Goal: Complete application form

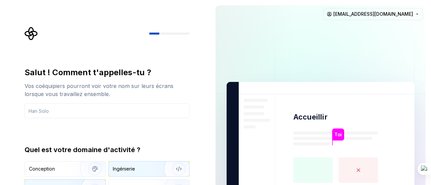
click at [114, 166] on font "Ingénierie" at bounding box center [124, 169] width 22 height 6
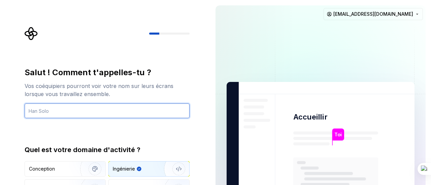
click at [69, 112] on input "text" at bounding box center [107, 111] width 165 height 15
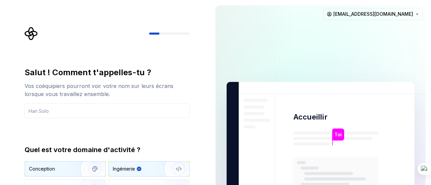
click at [88, 171] on img "button" at bounding box center [90, 169] width 43 height 45
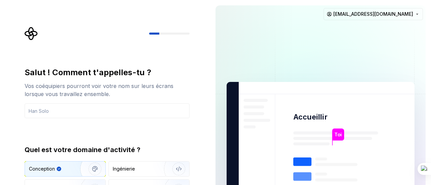
drag, startPoint x: 430, startPoint y: 86, endPoint x: 305, endPoint y: 112, distance: 127.7
click at [305, 112] on html "Texte d'origine Évaluez cette traduction Votre avis nous aidera à améliorer Goo…" at bounding box center [215, 92] width 431 height 185
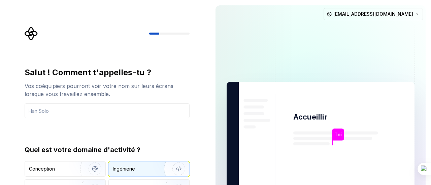
click at [121, 171] on font "Ingénierie" at bounding box center [124, 169] width 22 height 6
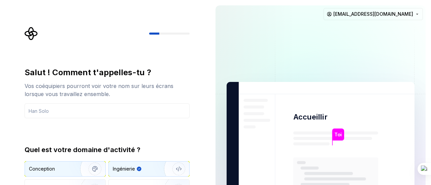
click at [72, 175] on img "button" at bounding box center [90, 169] width 43 height 45
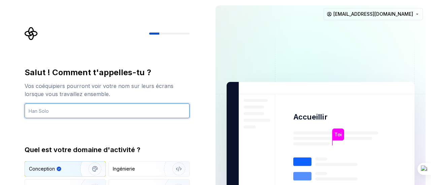
click at [115, 113] on input "text" at bounding box center [107, 111] width 165 height 15
type input "v"
type input "x"
type input "XGet"
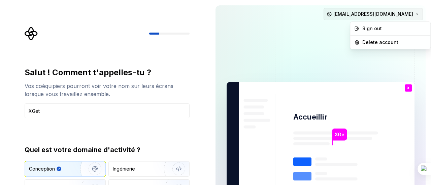
click at [416, 17] on html "Texte d'origine Évaluez cette traduction Votre avis nous aidera à améliorer Goo…" at bounding box center [215, 92] width 431 height 185
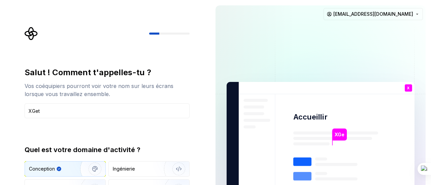
click at [319, 66] on html "Texte d'origine Évaluez cette traduction Votre avis nous aidera à améliorer Goo…" at bounding box center [215, 92] width 431 height 185
